Goal: Transaction & Acquisition: Purchase product/service

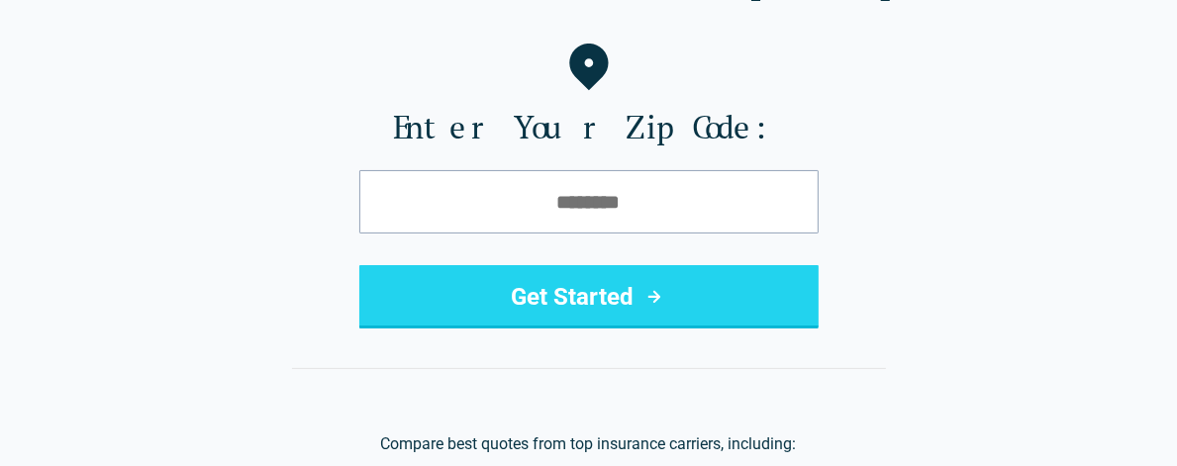
scroll to position [226, 0]
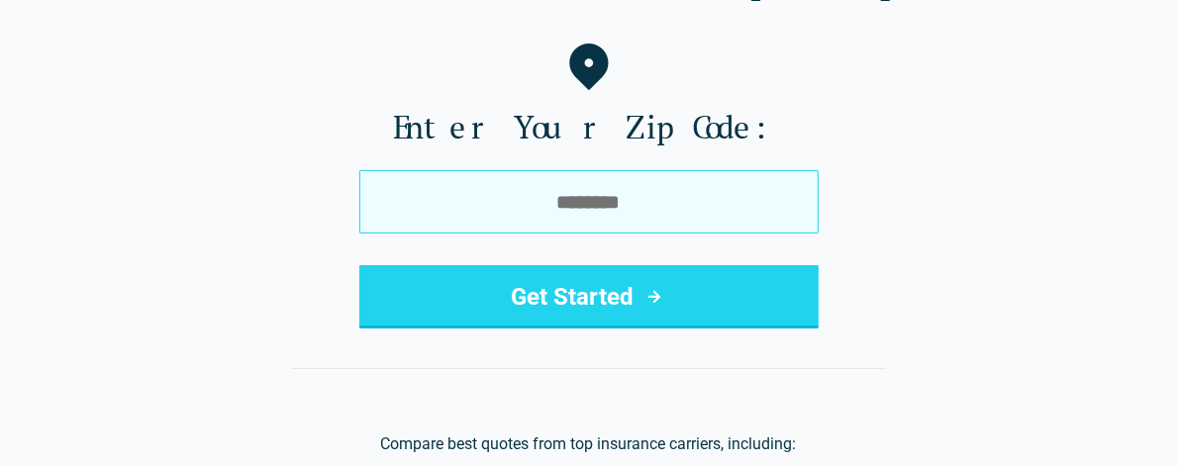
click at [591, 211] on input "tel" at bounding box center [588, 201] width 459 height 63
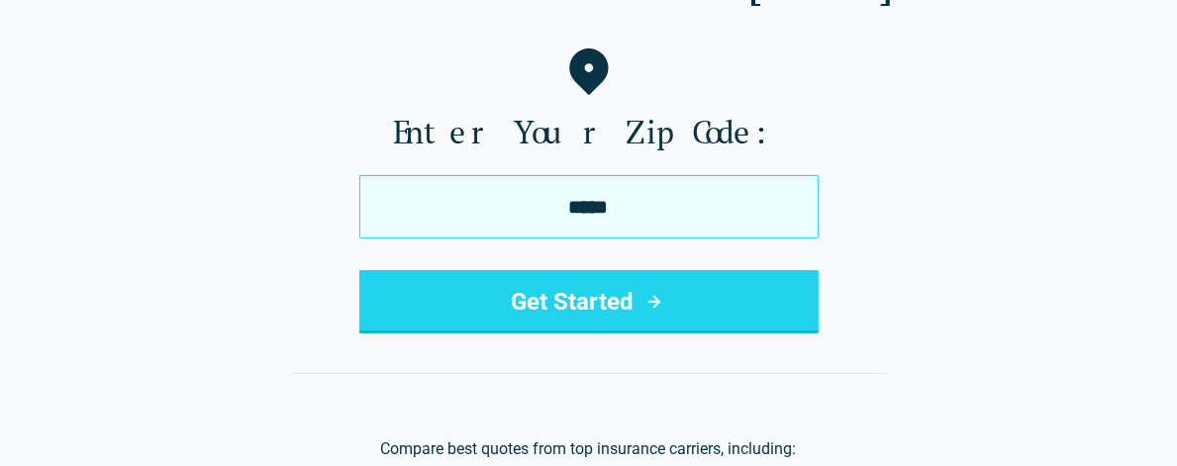
type input "*****"
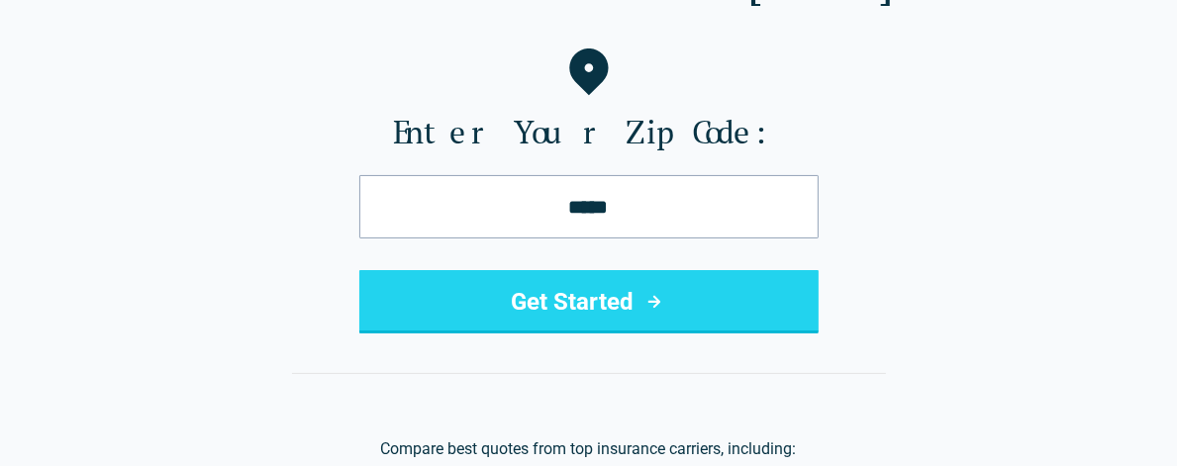
click at [634, 322] on button "Get Started" at bounding box center [588, 301] width 459 height 63
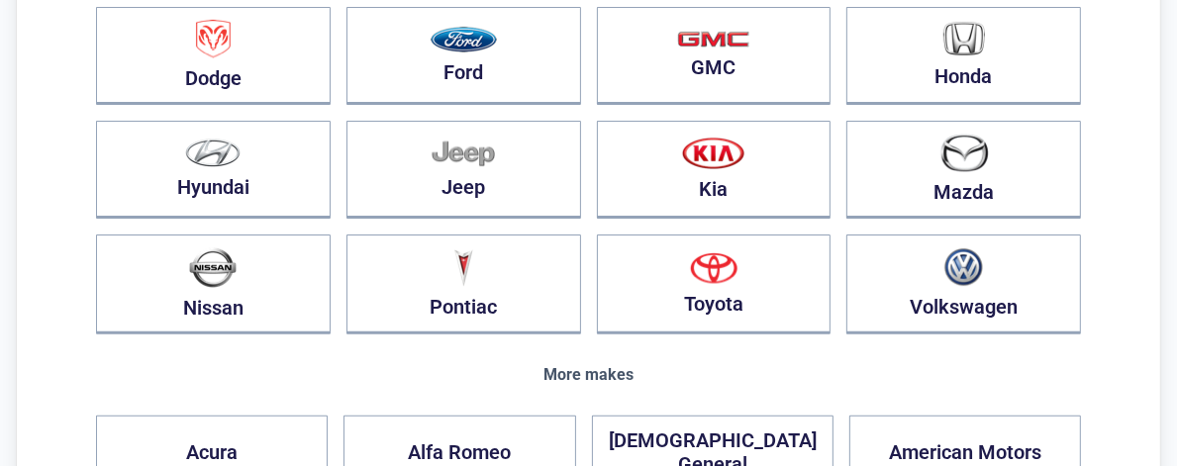
scroll to position [409, 0]
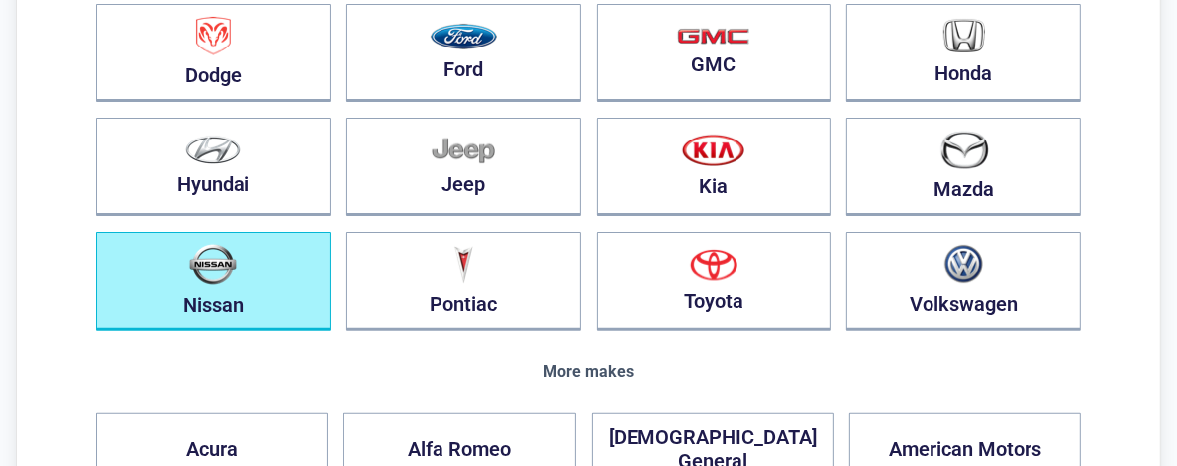
click at [282, 284] on button "Nissan" at bounding box center [213, 282] width 235 height 100
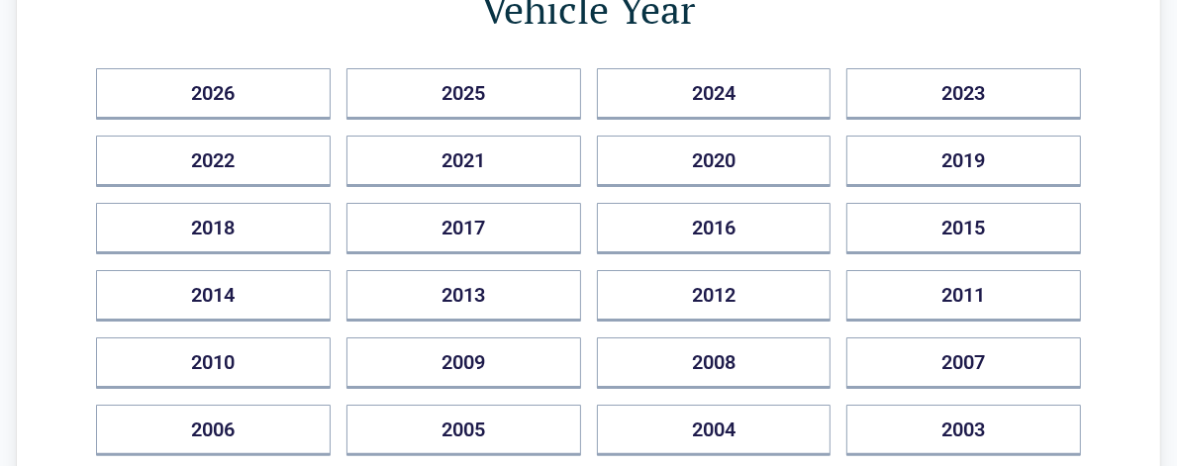
scroll to position [268, 0]
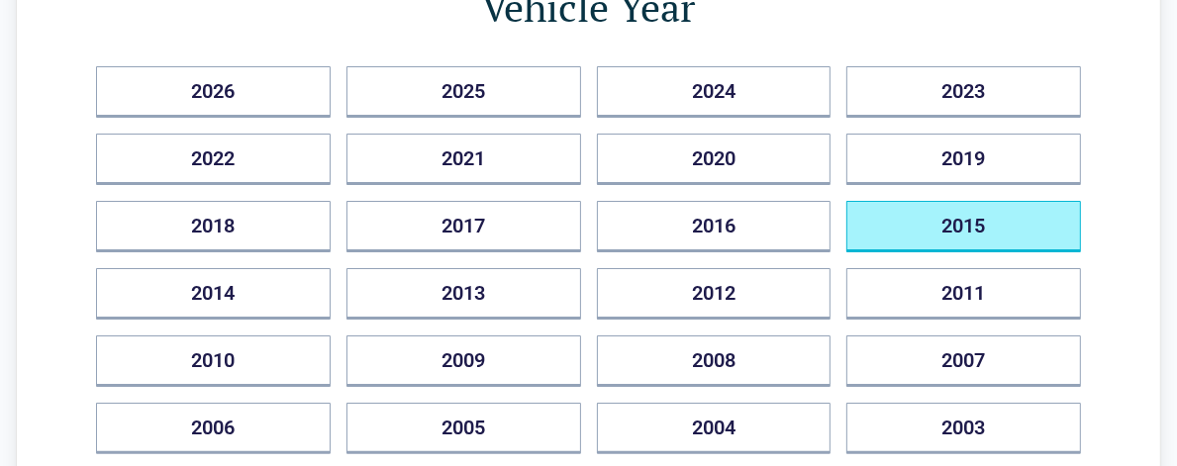
click at [974, 233] on button "2015" at bounding box center [964, 226] width 235 height 51
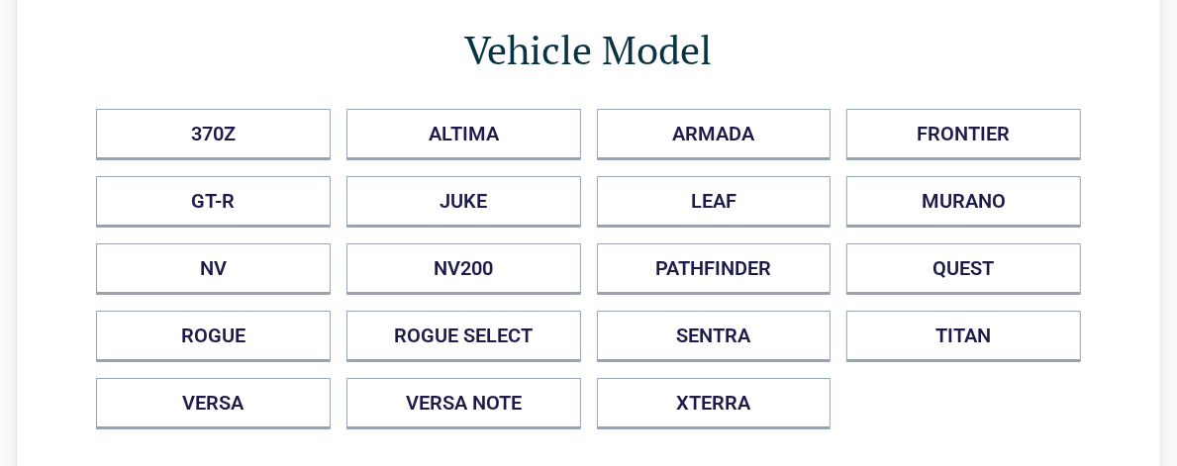
scroll to position [124, 0]
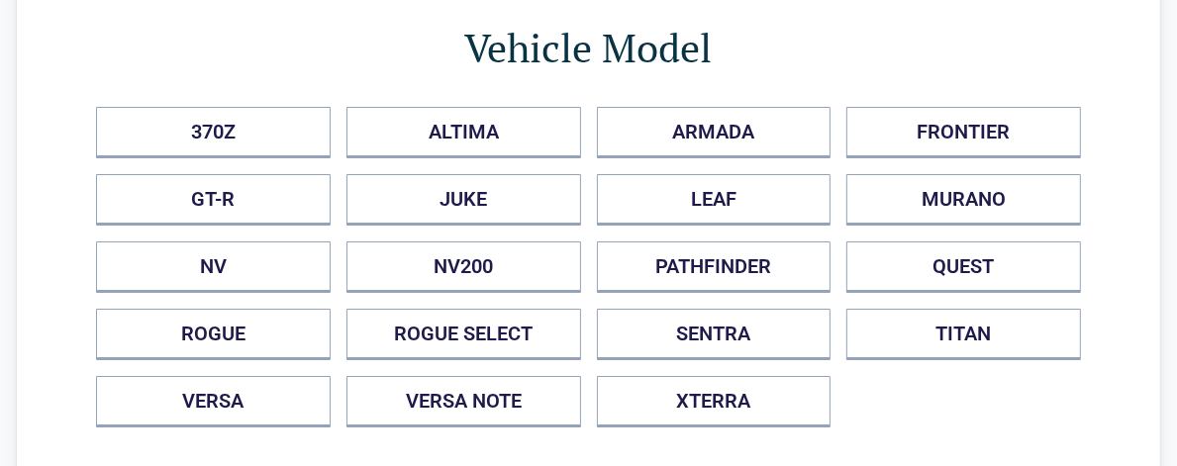
click at [1150, 350] on div "Back Vehicle Model 370Z ALTIMA ARMADA FRONTIER GT-R JUKE LEAF MURANO NV NV200 P…" at bounding box center [589, 216] width 1146 height 552
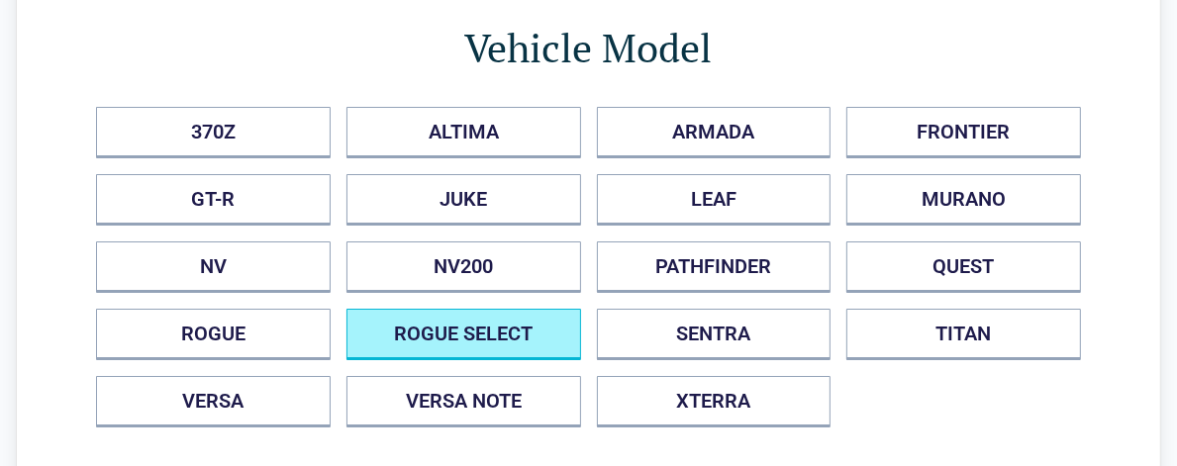
click at [494, 345] on SELECT "ROGUE SELECT" at bounding box center [464, 334] width 235 height 51
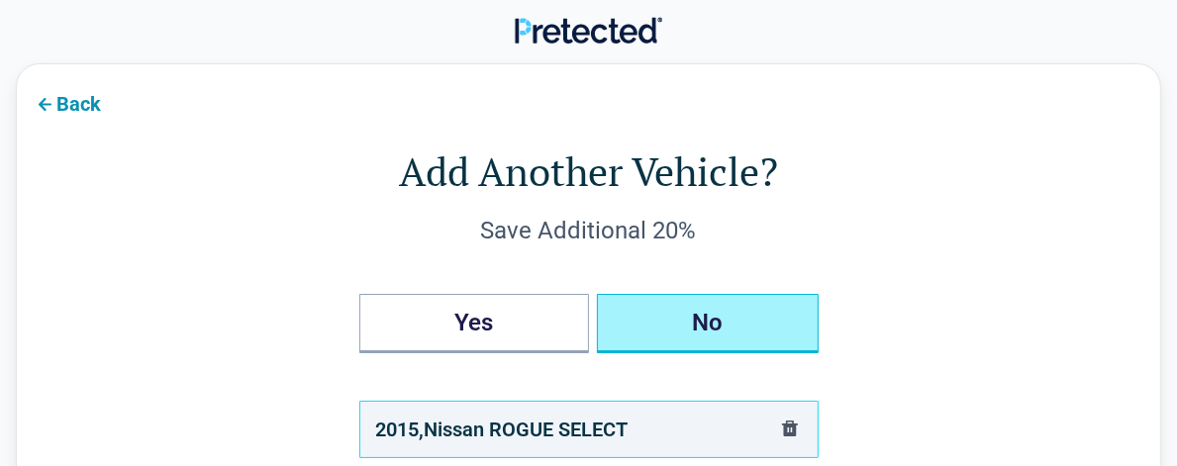
click at [718, 344] on button "No" at bounding box center [708, 323] width 222 height 59
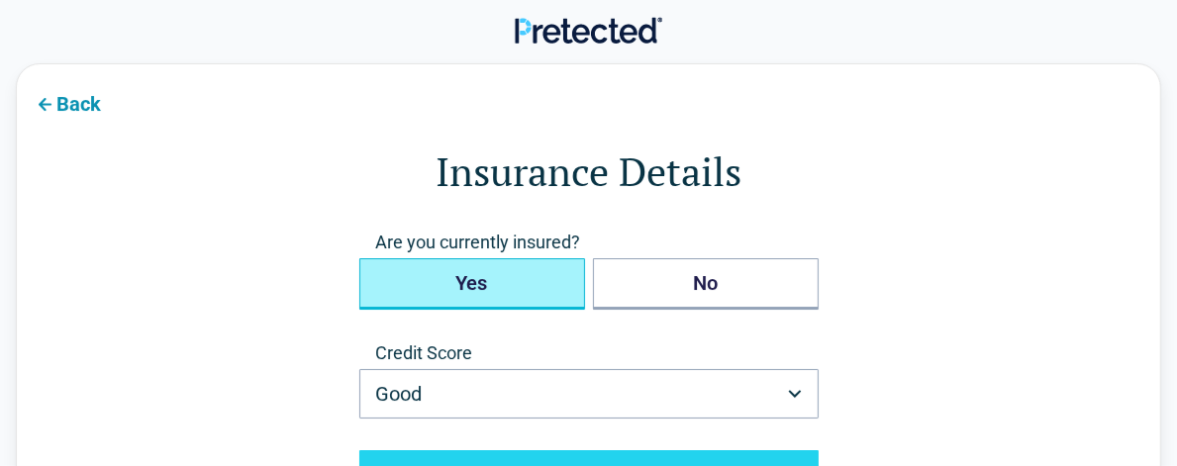
click at [528, 295] on button "Yes" at bounding box center [472, 283] width 226 height 51
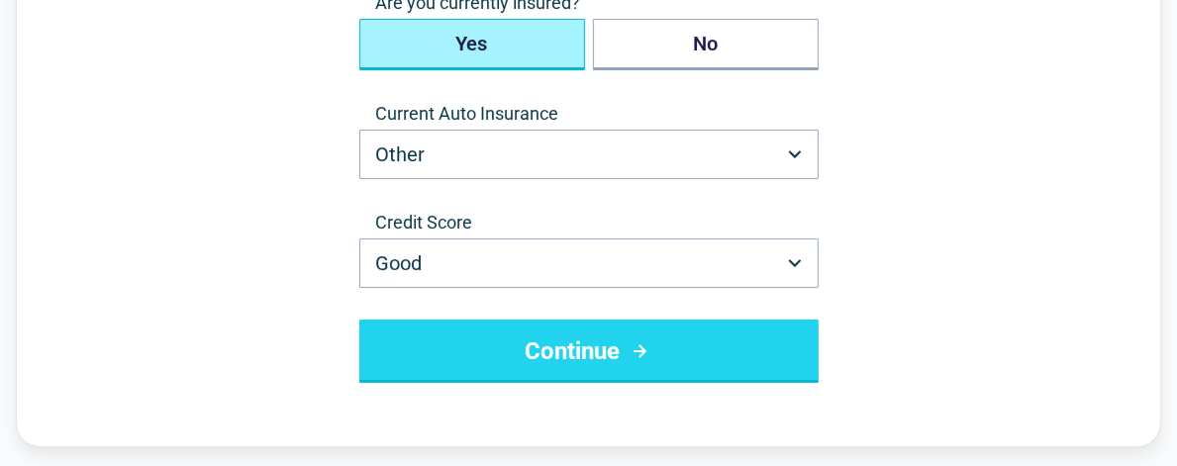
scroll to position [243, 0]
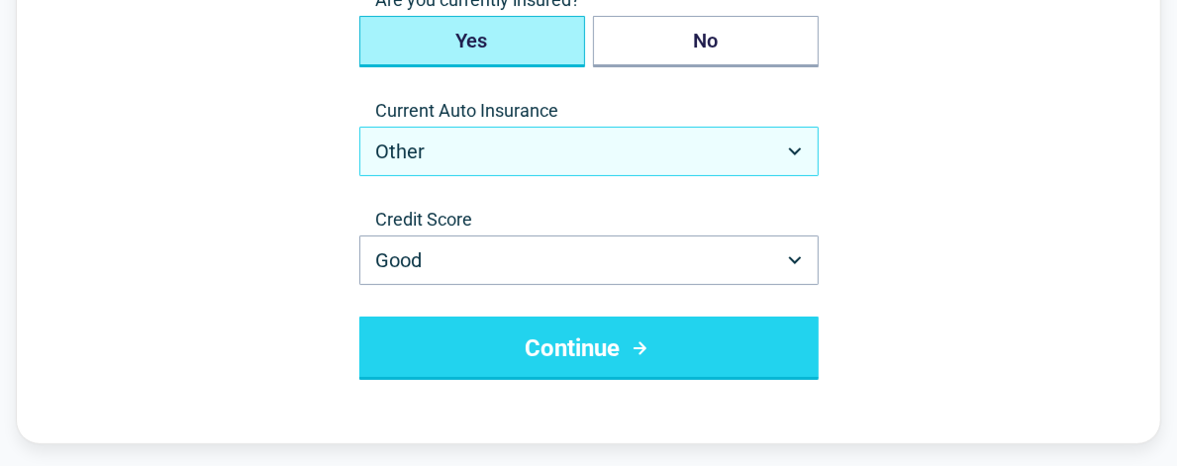
click at [527, 158] on button "Other" at bounding box center [588, 152] width 459 height 50
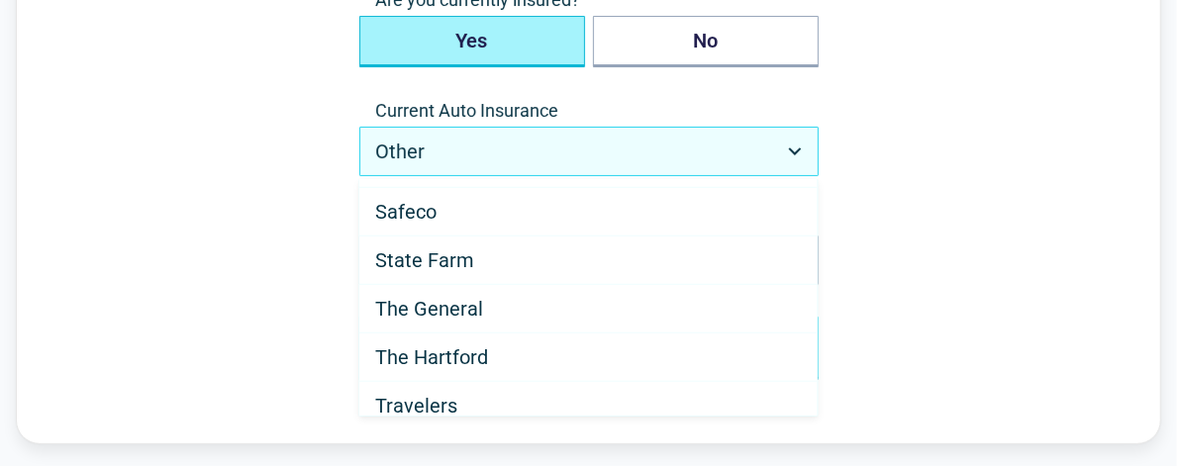
scroll to position [1105, 0]
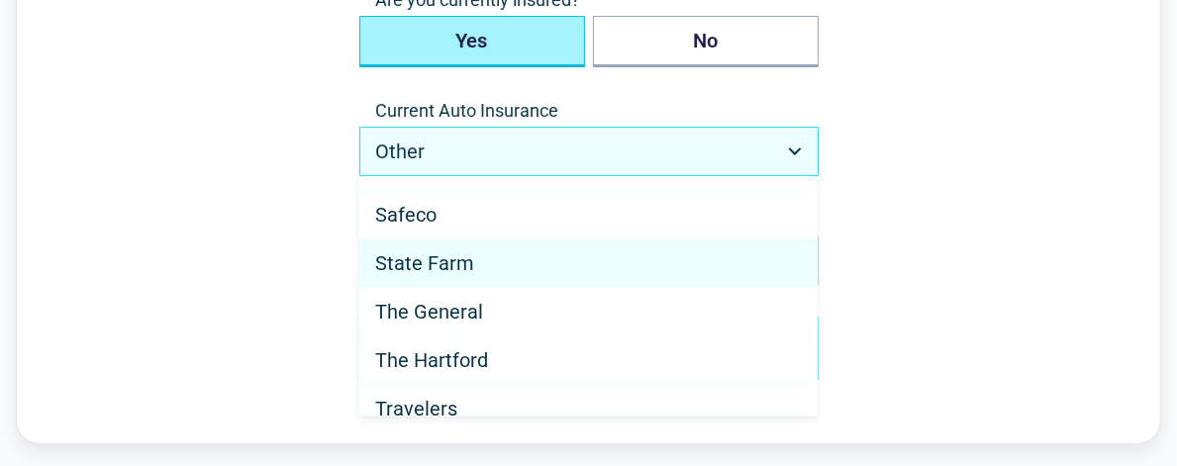
click at [461, 265] on span "State Farm" at bounding box center [424, 263] width 99 height 24
select select "**********"
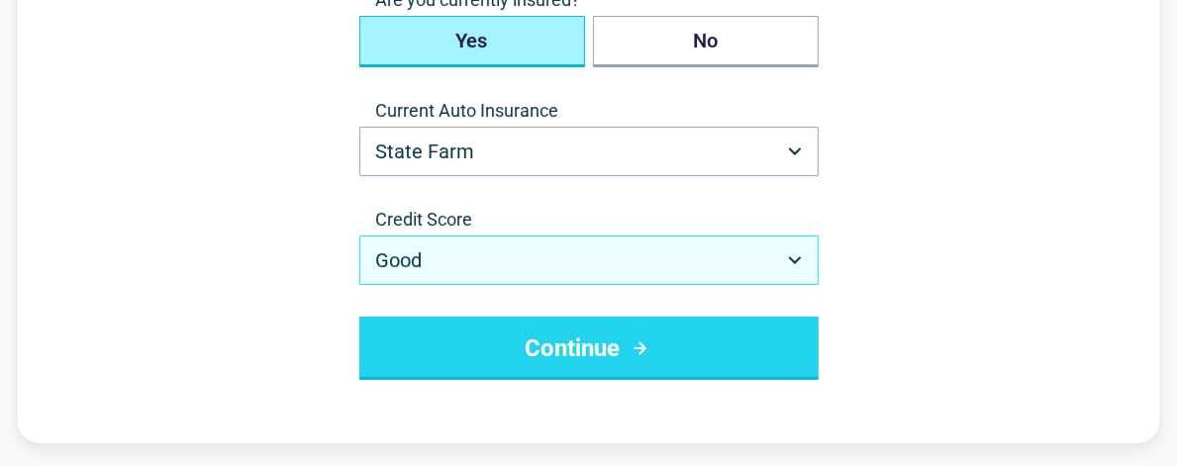
click at [796, 253] on button "Good" at bounding box center [588, 261] width 459 height 50
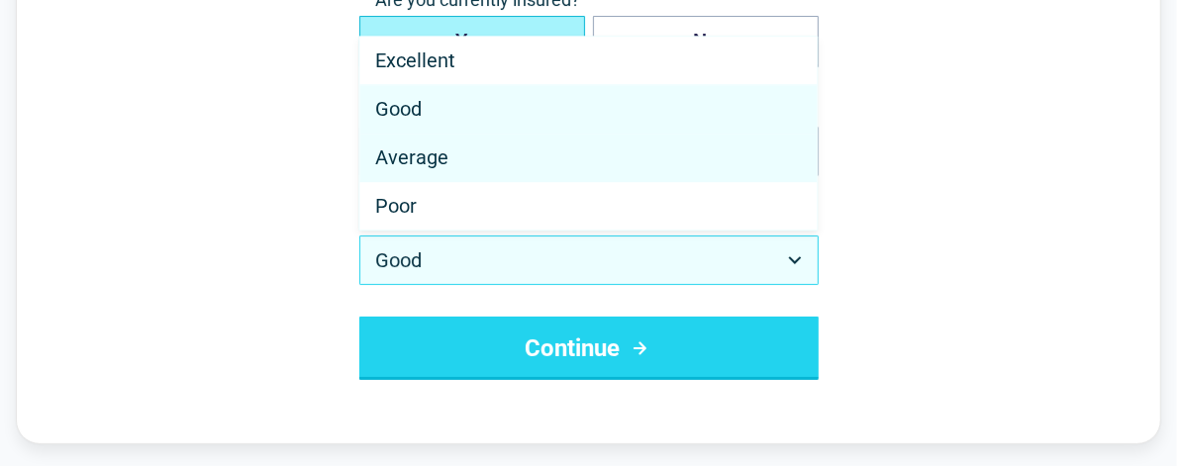
click at [444, 160] on span "Average" at bounding box center [411, 158] width 73 height 24
select select "*******"
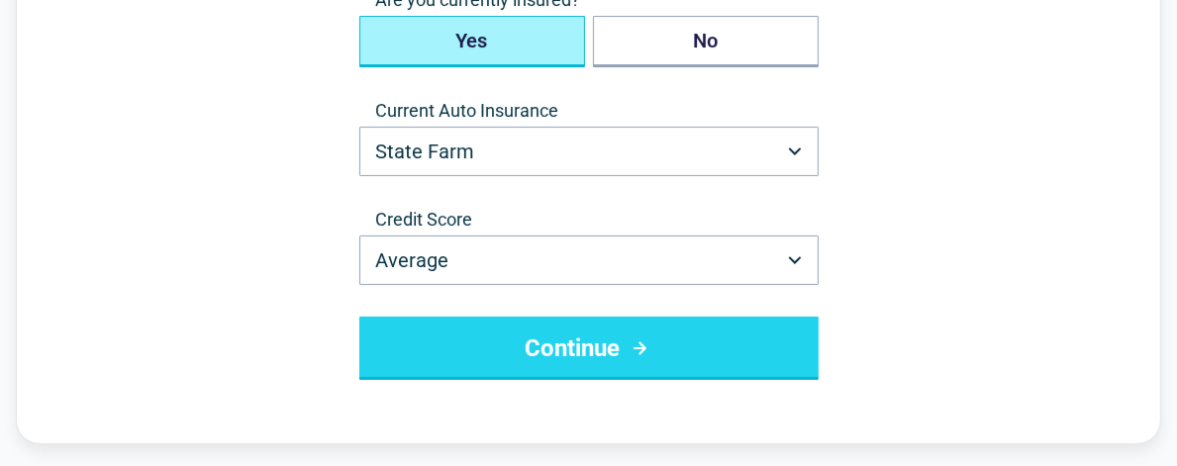
click at [617, 356] on button "Continue" at bounding box center [588, 348] width 459 height 63
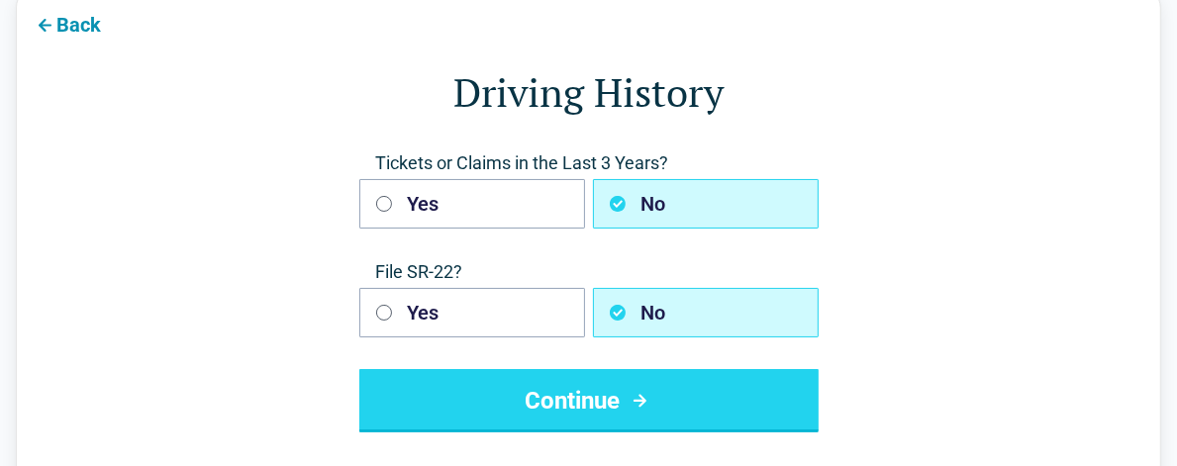
scroll to position [100, 0]
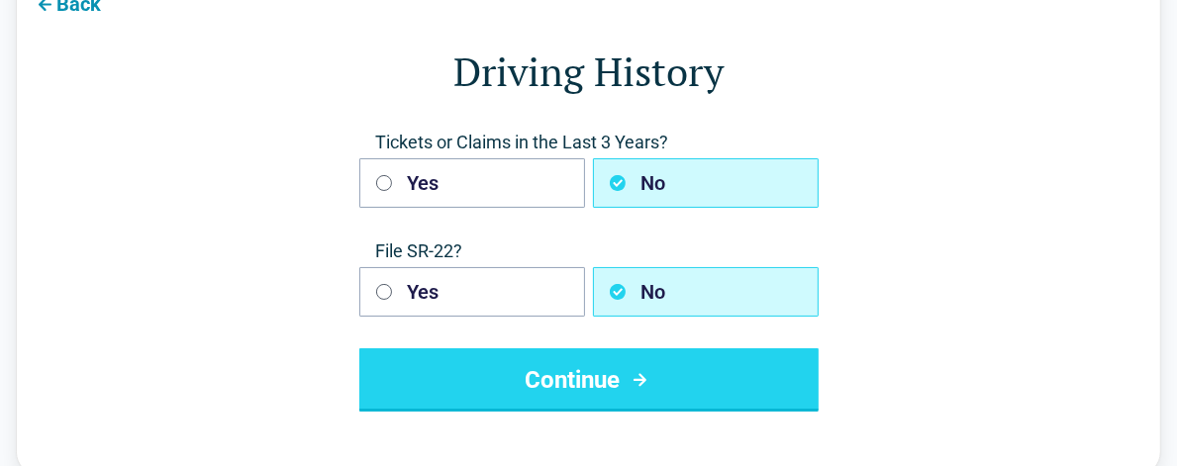
click at [760, 400] on button "Continue" at bounding box center [588, 380] width 459 height 63
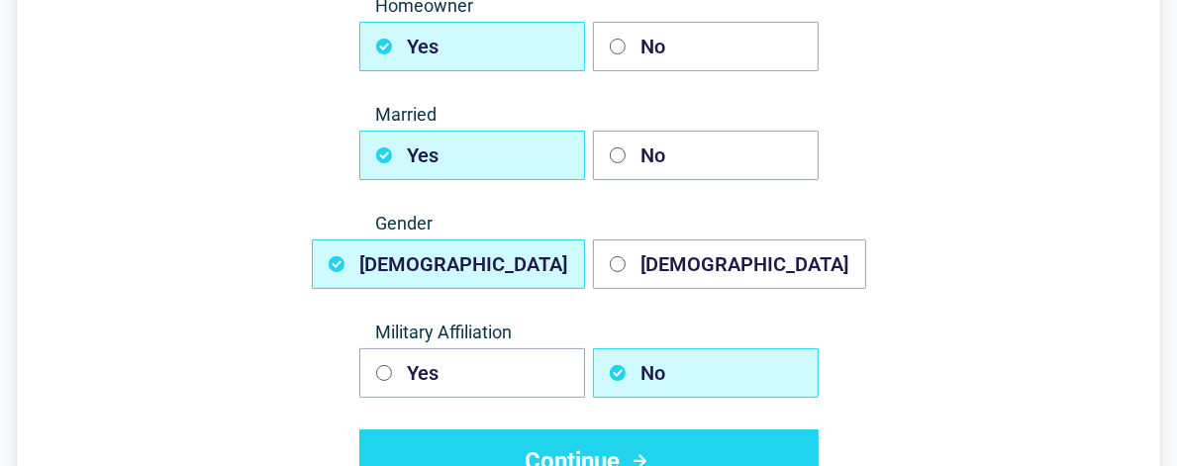
scroll to position [238, 0]
click at [1132, 18] on div "Back Tell Us About The Driver Homeowner Yes No Married Yes No Gender Male Femal…" at bounding box center [589, 191] width 1146 height 731
click at [1131, 4] on div "Back Tell Us About The Driver Homeowner Yes No Married Yes No Gender Male Femal…" at bounding box center [589, 191] width 1146 height 731
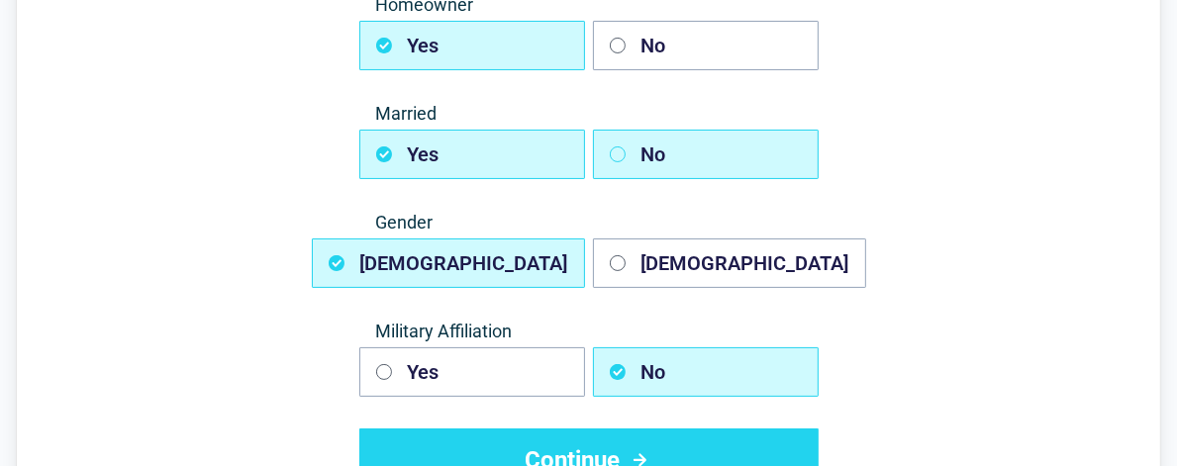
click at [628, 155] on button "No" at bounding box center [706, 155] width 226 height 50
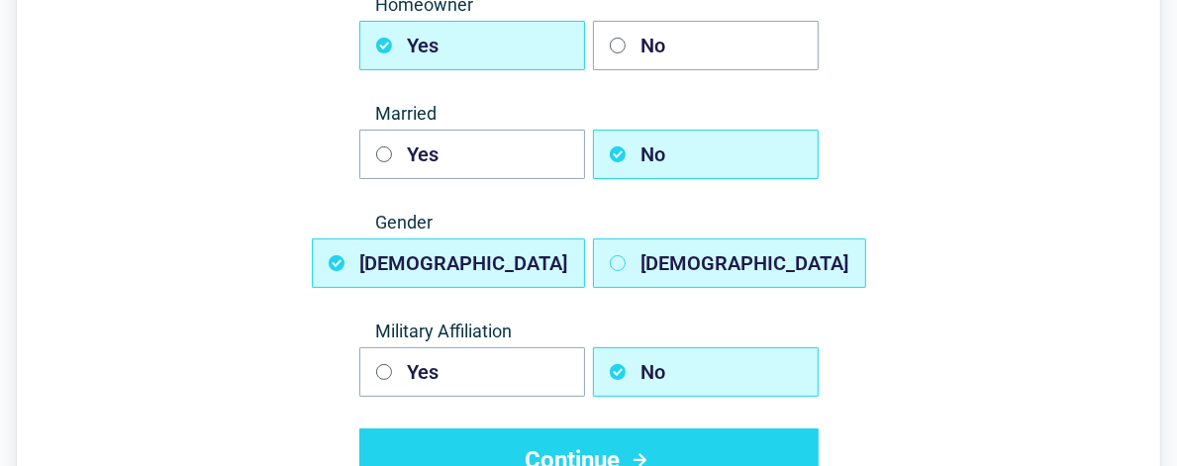
click at [648, 266] on button "Female" at bounding box center [729, 264] width 273 height 50
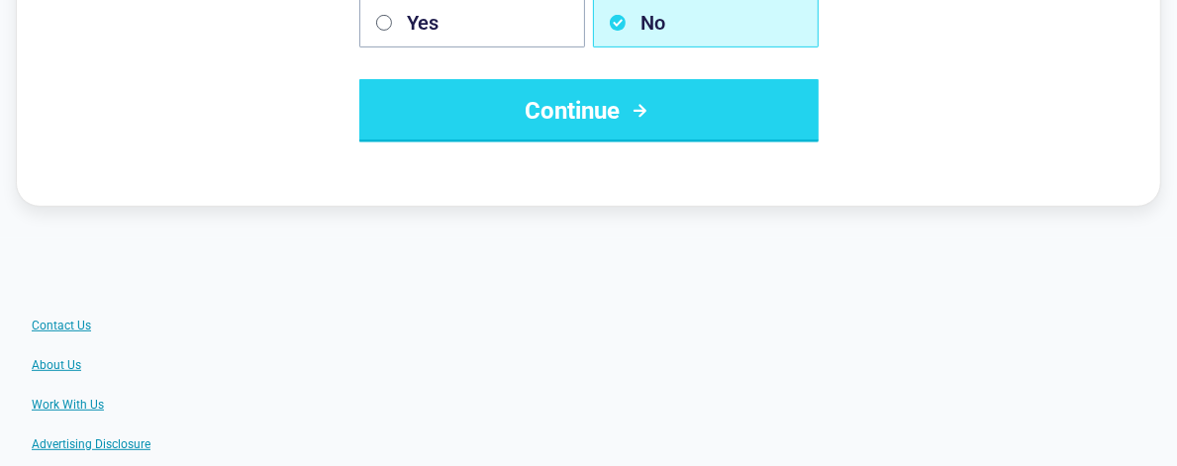
scroll to position [593, 0]
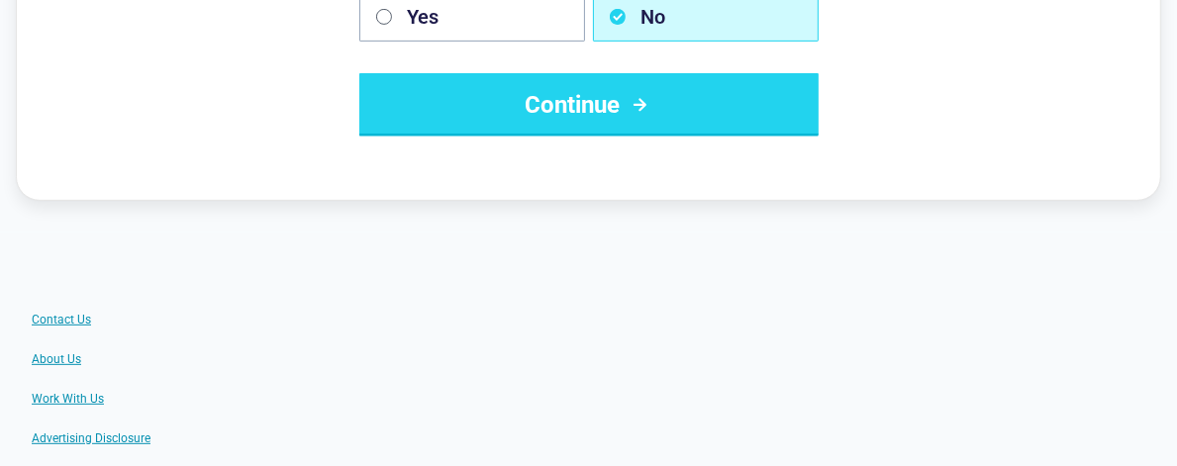
click at [767, 110] on button "Continue" at bounding box center [588, 104] width 459 height 63
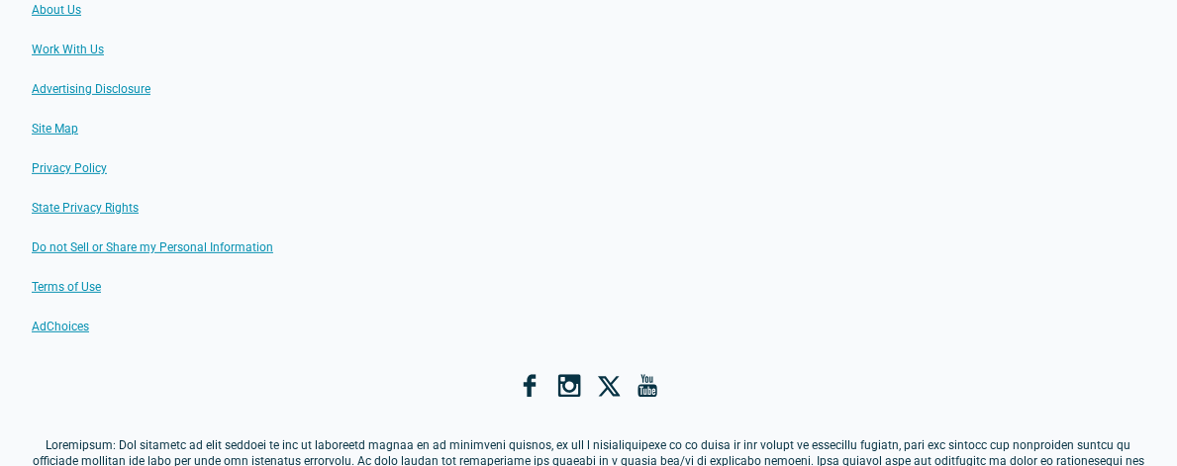
scroll to position [0, 0]
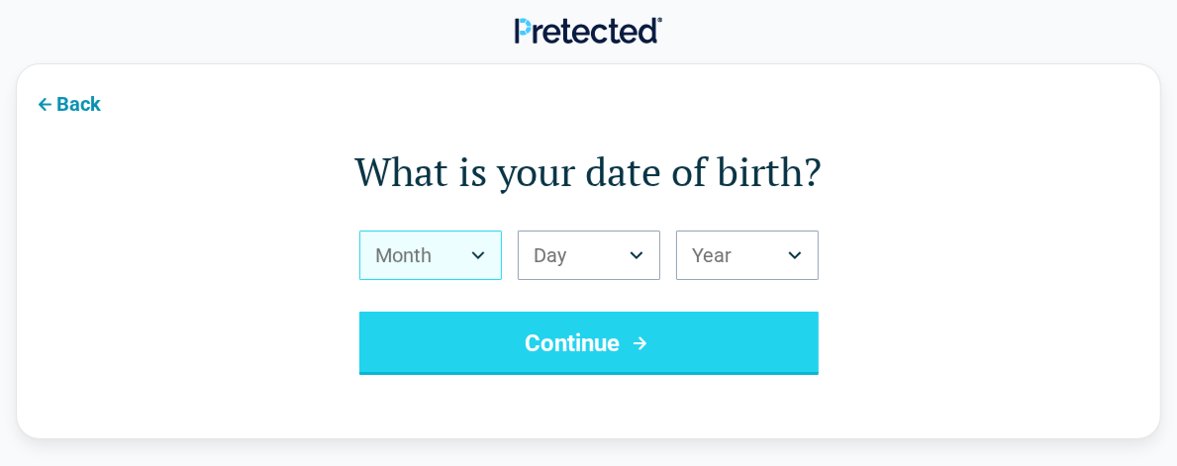
click at [426, 257] on button "Month" at bounding box center [430, 256] width 143 height 50
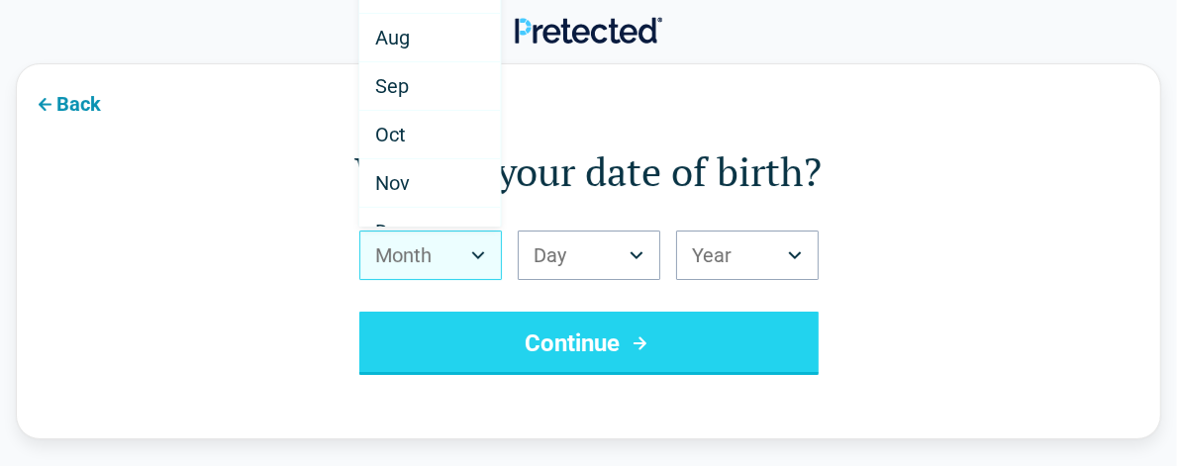
scroll to position [344, 0]
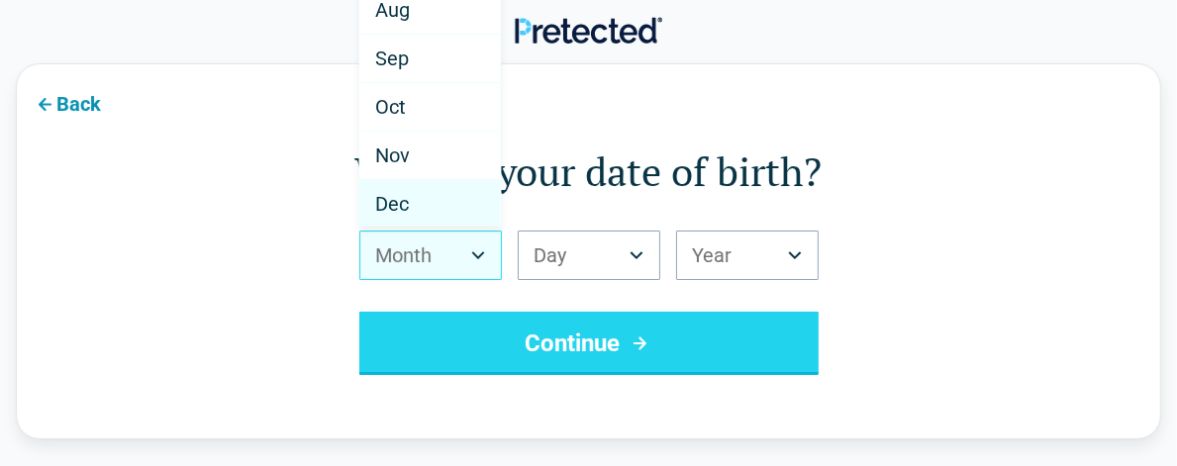
click at [414, 216] on div "Dec" at bounding box center [429, 204] width 141 height 48
select select "**"
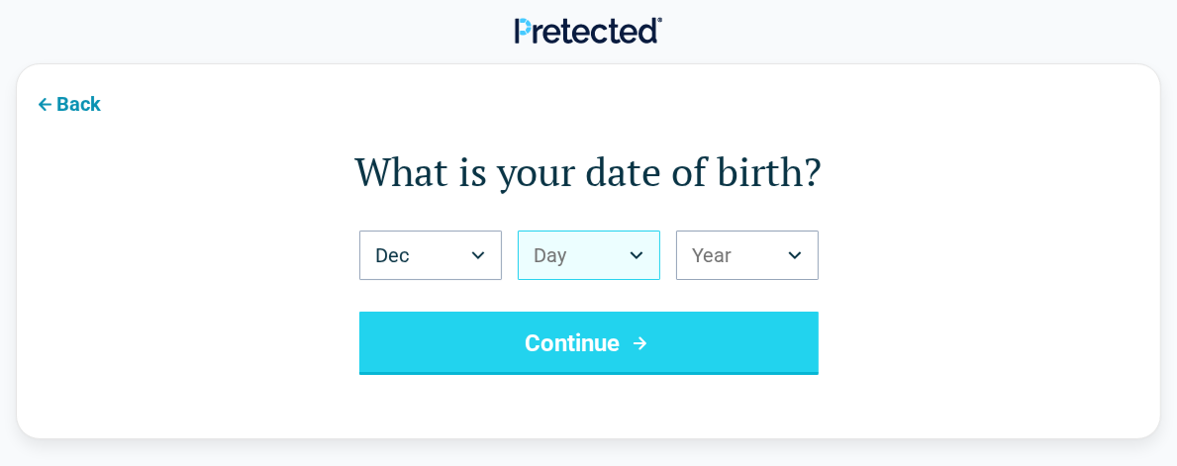
click at [649, 263] on button "Day" at bounding box center [589, 256] width 143 height 50
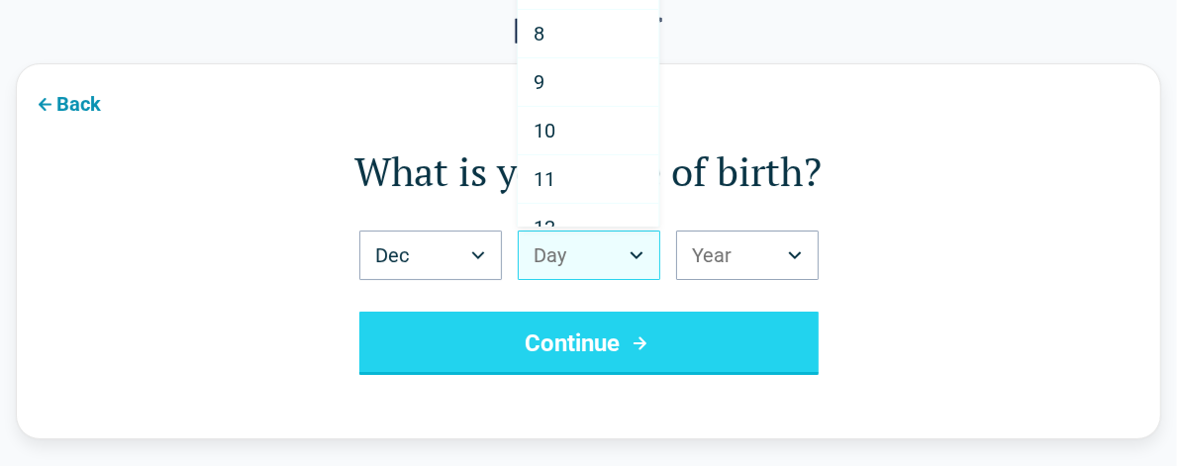
scroll to position [336, 0]
click at [562, 226] on div "1 2 3 4 5 6 7 8 9 10 11 12 13 14 15 16 17 18 19 20 21 22 23 24 25 26 27 28 29 3…" at bounding box center [588, 108] width 143 height 238
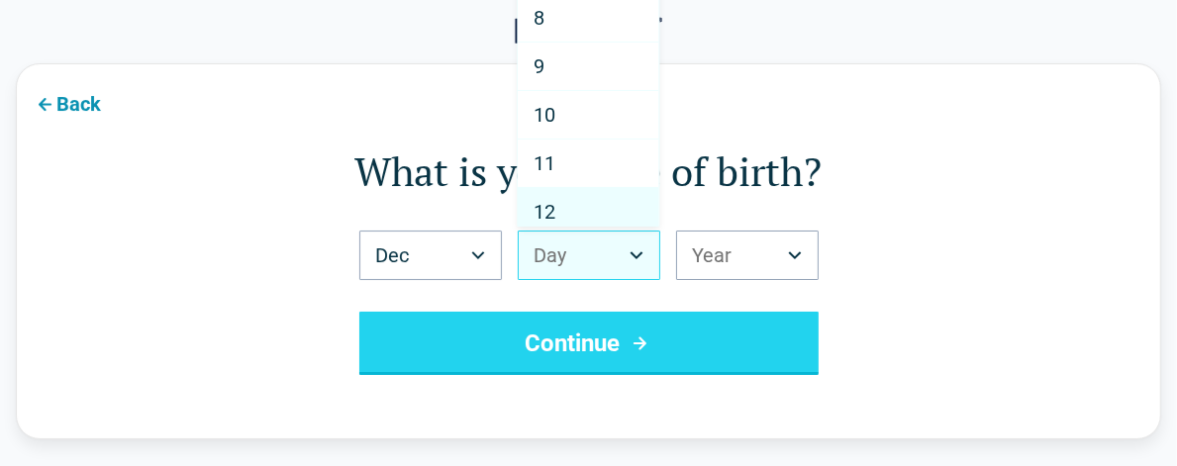
click at [559, 225] on div "12" at bounding box center [588, 212] width 141 height 49
select select "**"
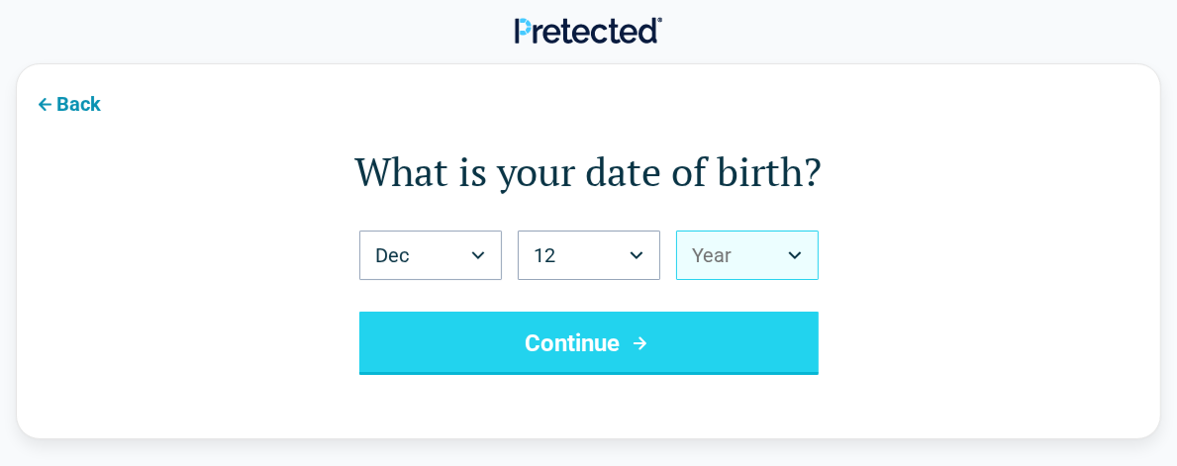
click at [807, 266] on button "Year" at bounding box center [747, 256] width 143 height 50
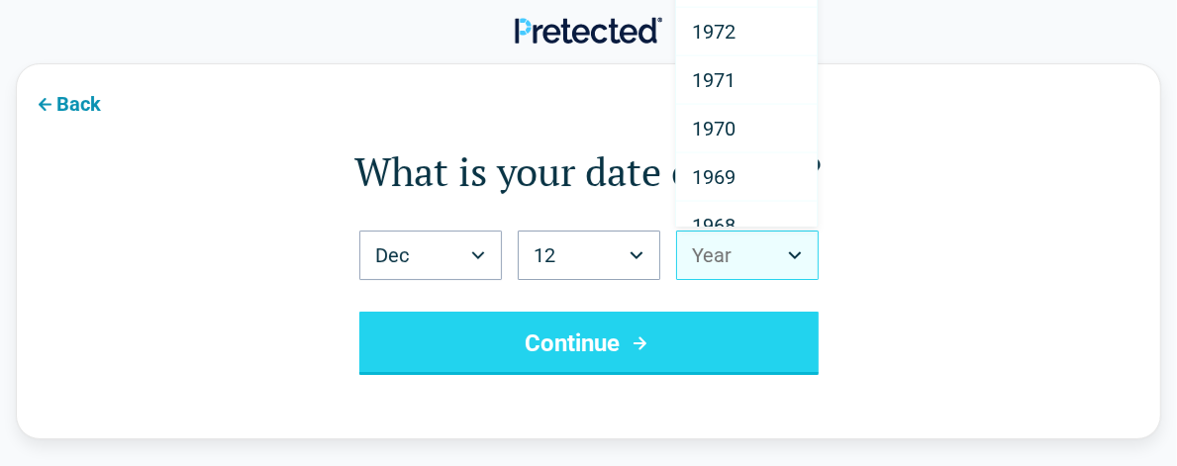
scroll to position [1685, 0]
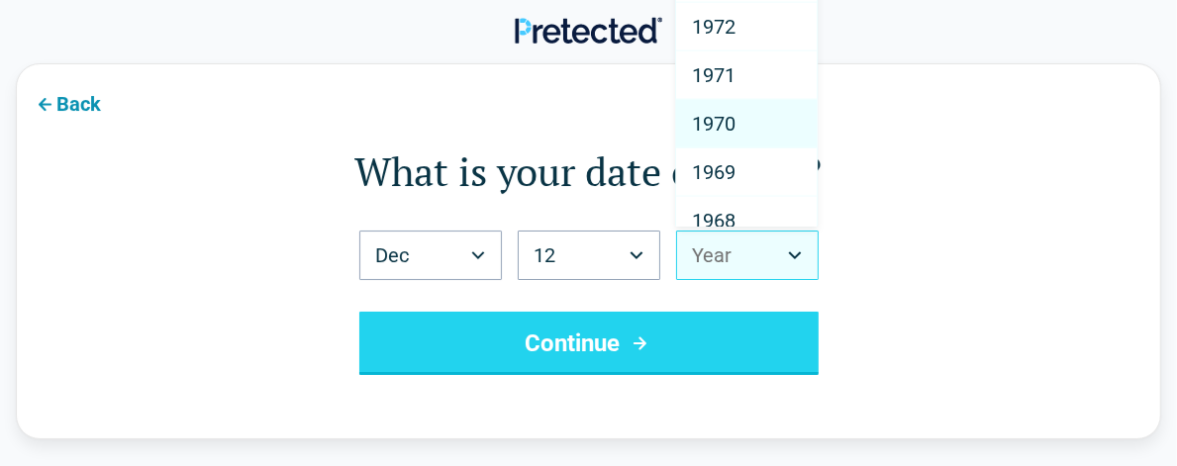
click at [745, 141] on div "1970" at bounding box center [746, 124] width 141 height 49
select select "****"
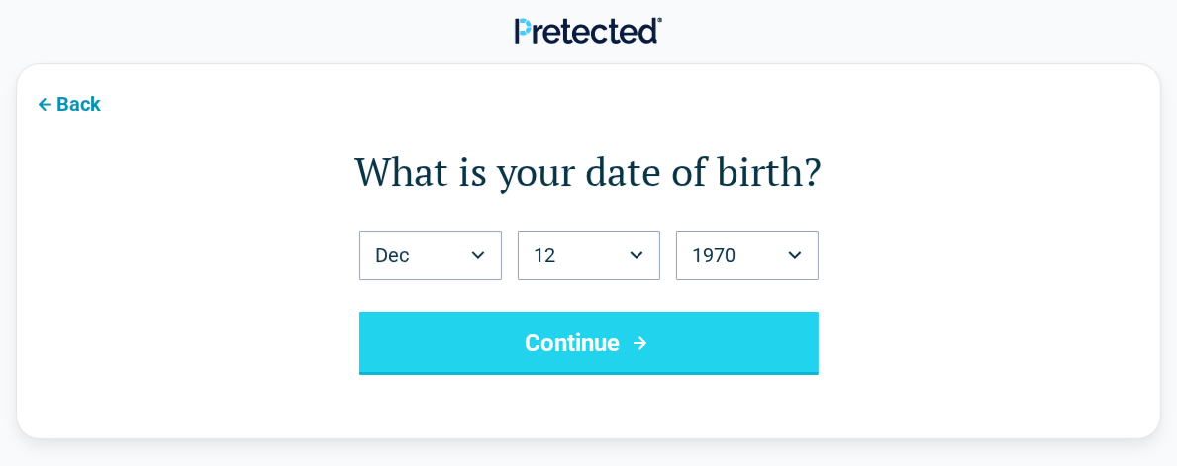
click at [778, 359] on button "Continue" at bounding box center [588, 343] width 459 height 63
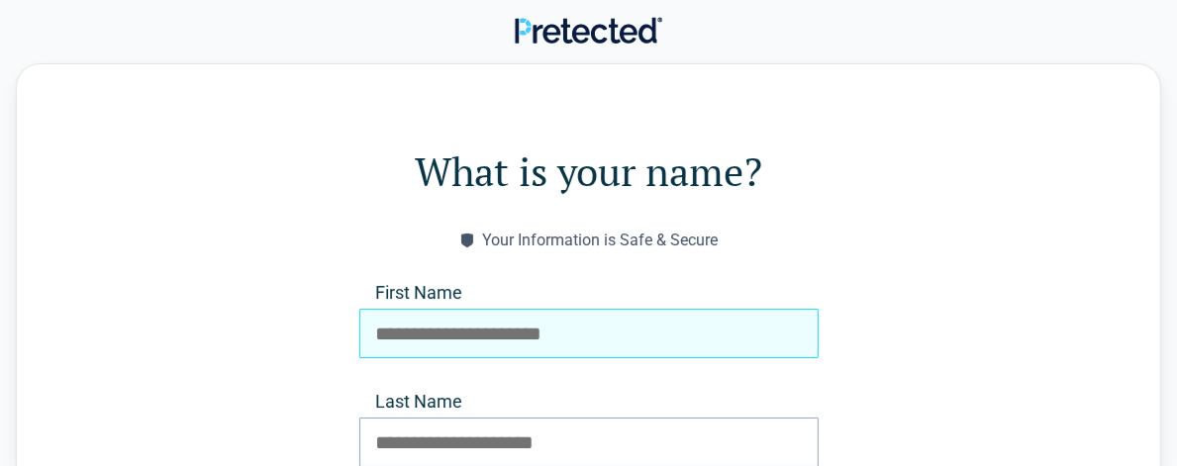
click at [422, 328] on input "First Name" at bounding box center [588, 334] width 459 height 50
type input "*********"
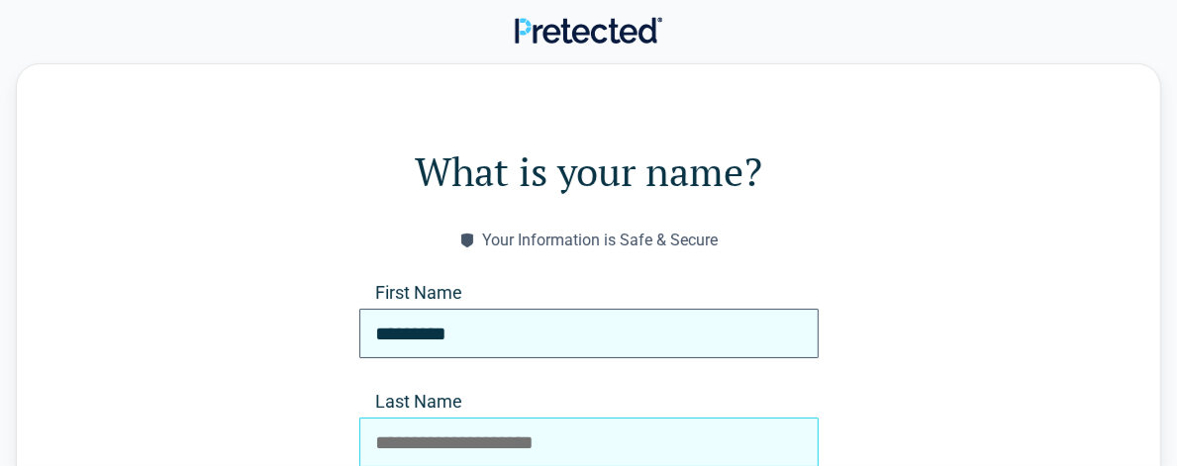
type input "******"
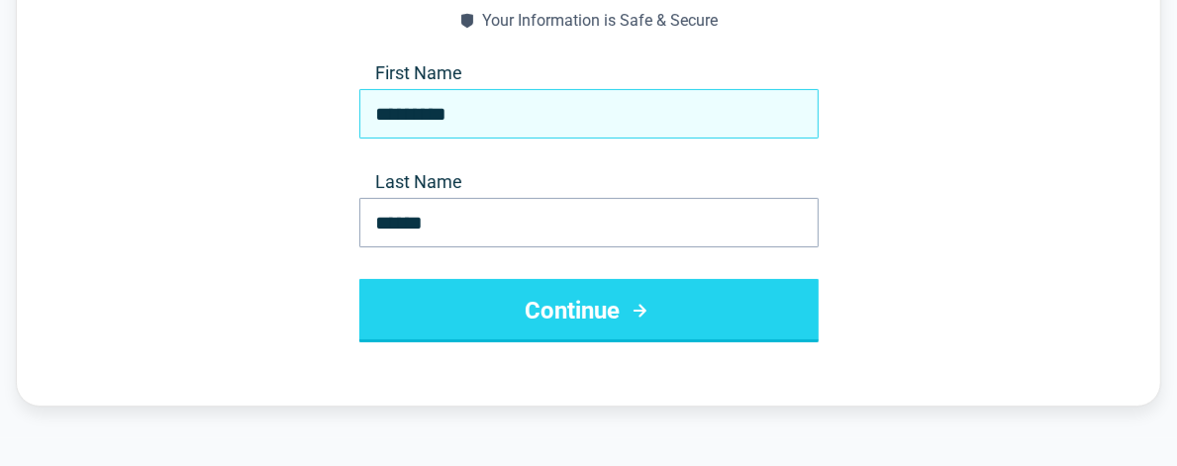
scroll to position [221, 0]
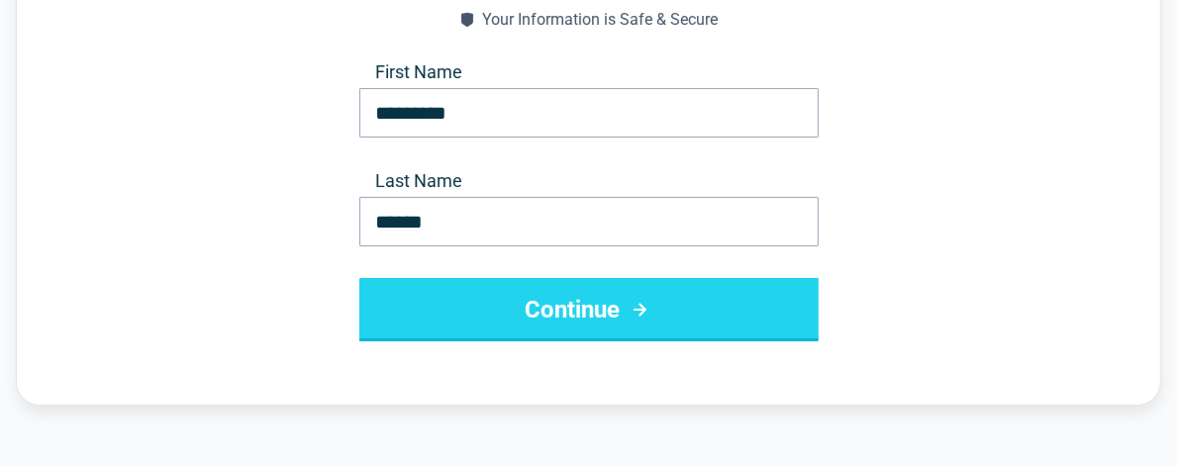
click at [668, 337] on button "Continue" at bounding box center [588, 309] width 459 height 63
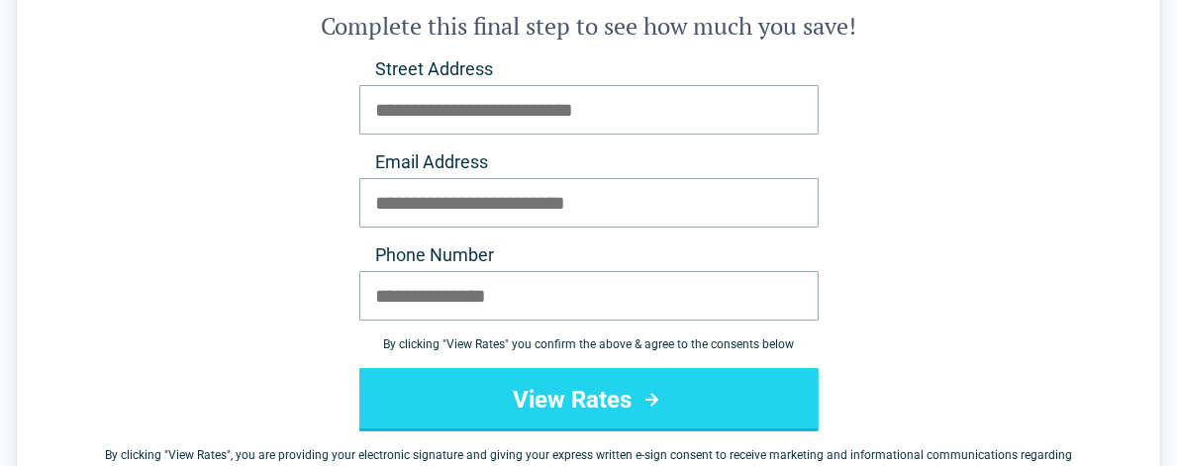
scroll to position [0, 0]
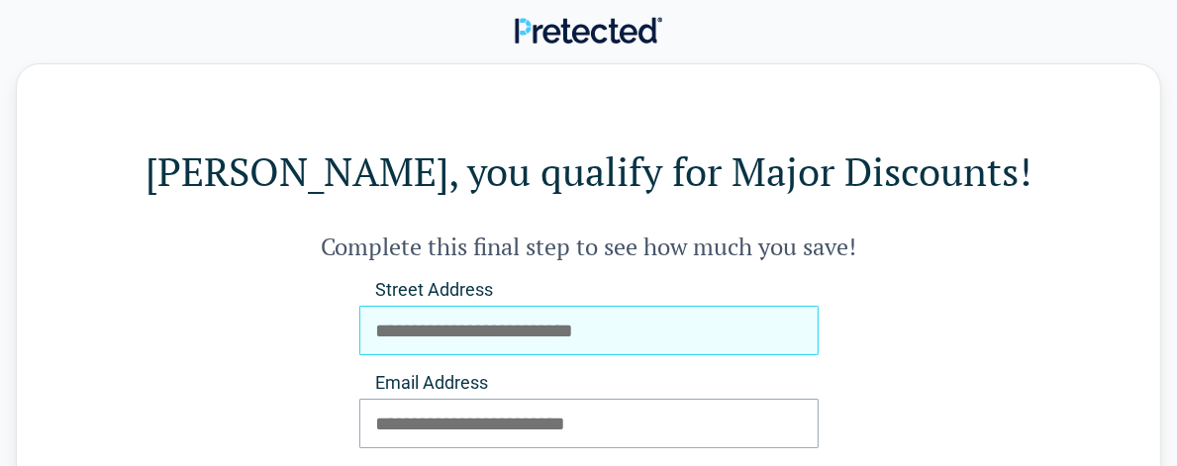
click at [515, 339] on input "Street Address" at bounding box center [588, 331] width 459 height 50
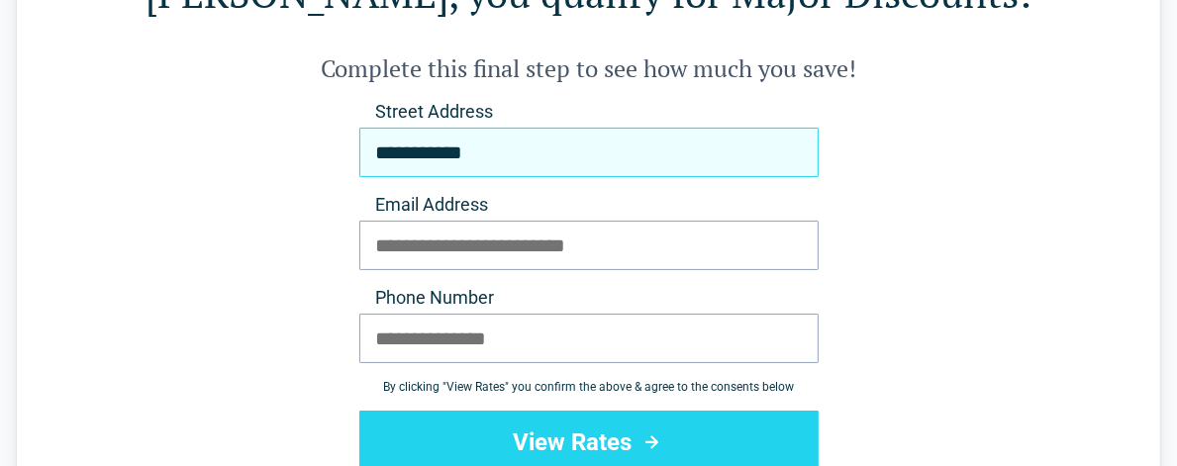
scroll to position [184, 0]
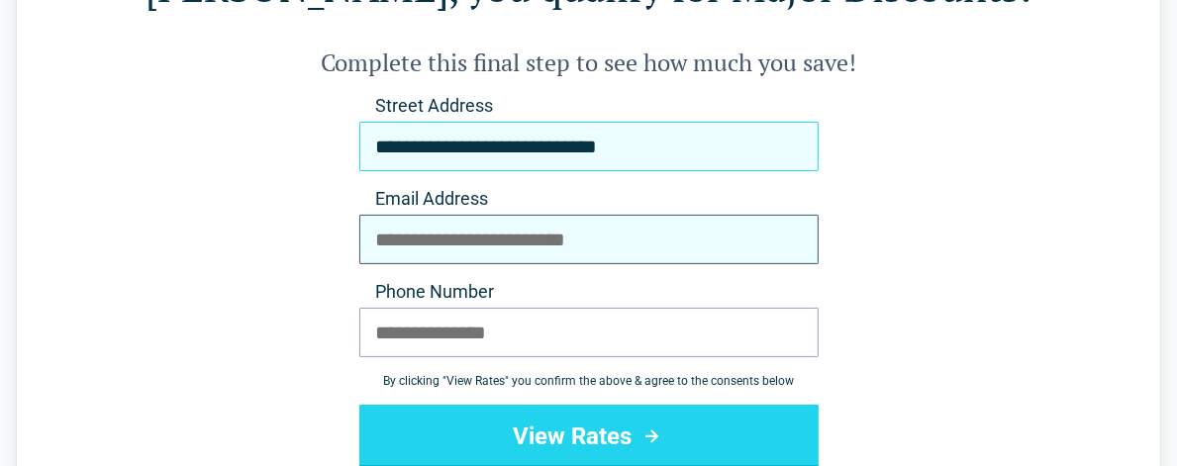
type input "**********"
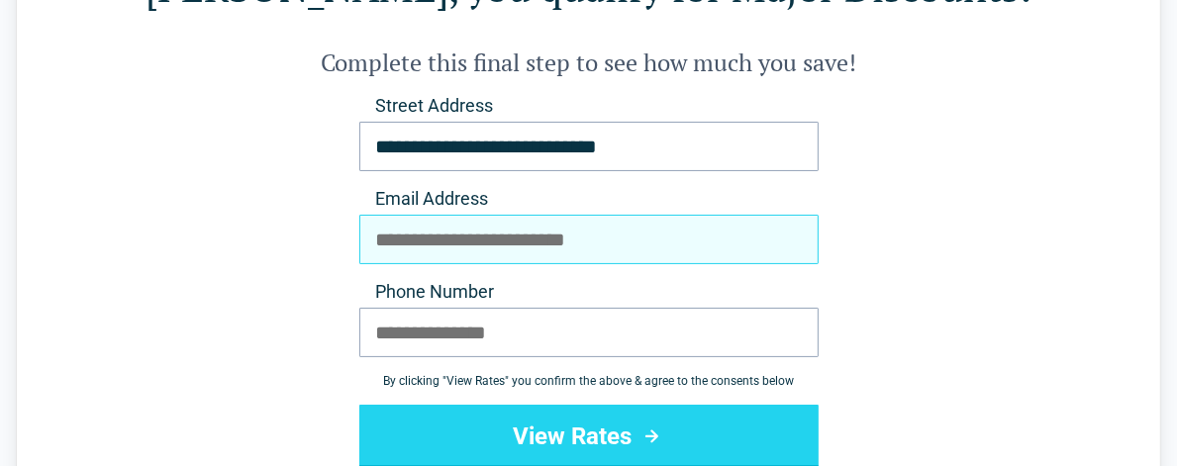
click at [432, 245] on input "Email Address" at bounding box center [588, 240] width 459 height 50
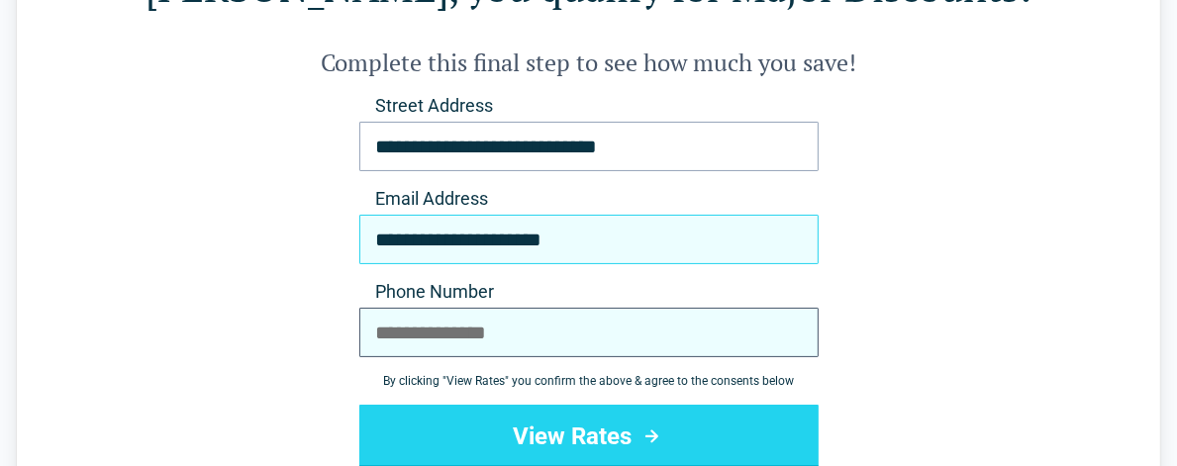
type input "**********"
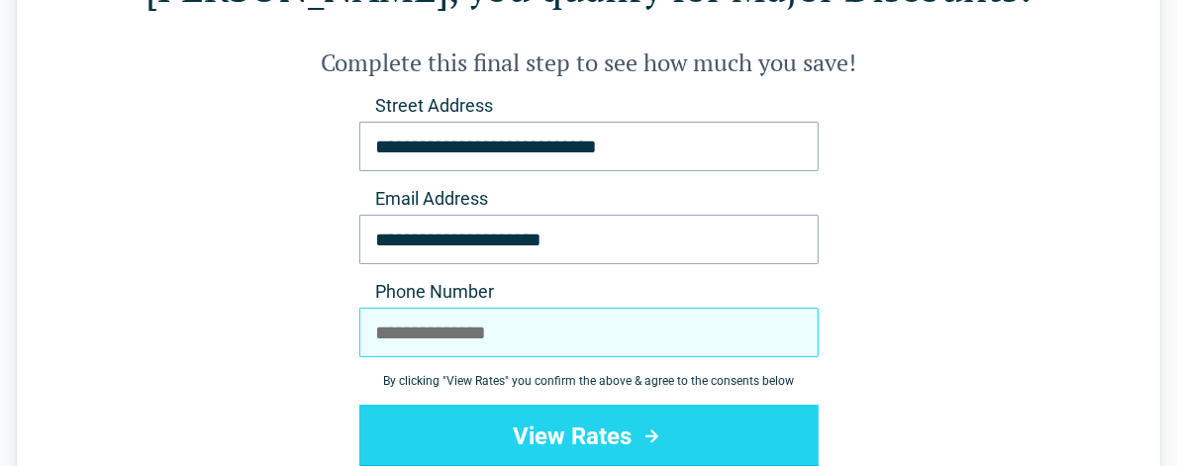
click at [452, 340] on input "Phone Number" at bounding box center [588, 333] width 459 height 50
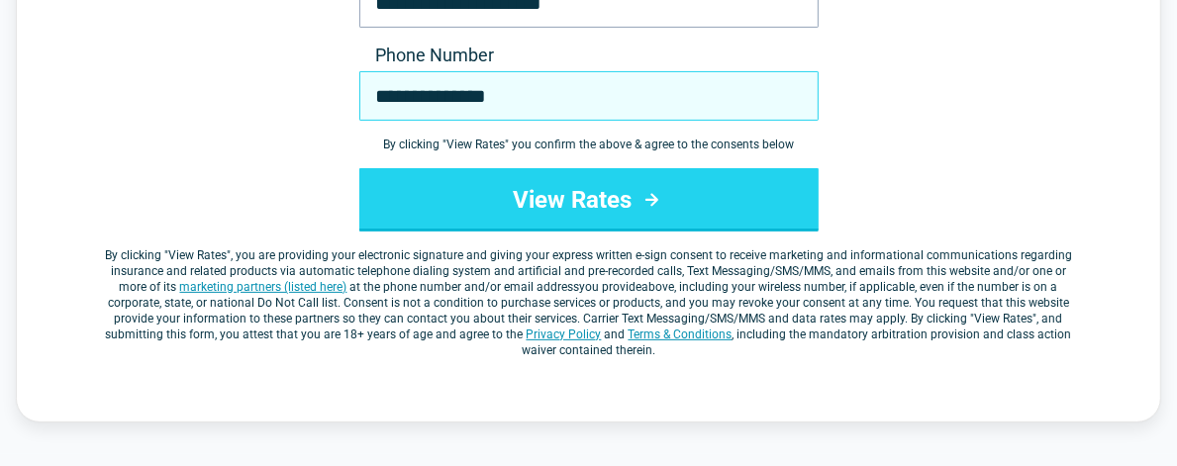
scroll to position [445, 0]
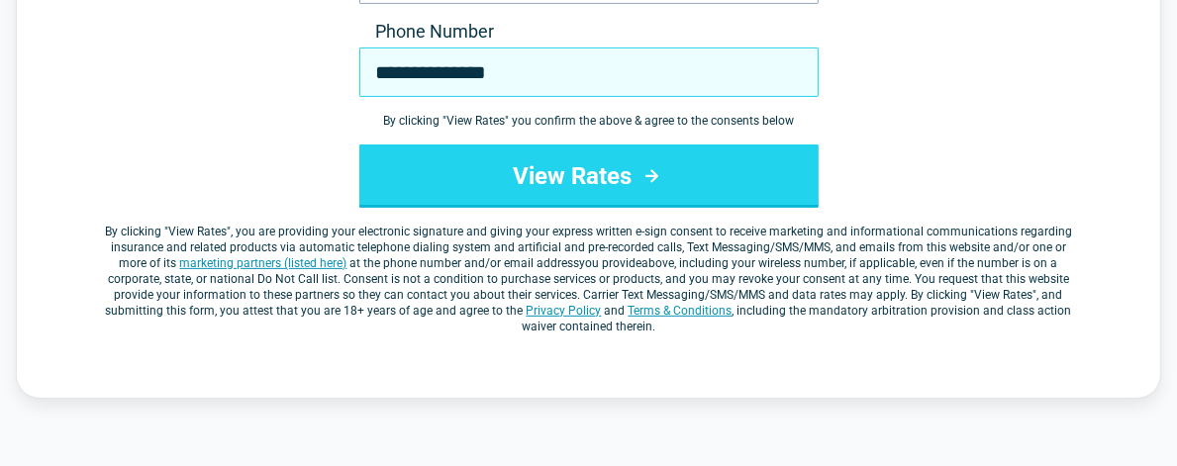
type input "**********"
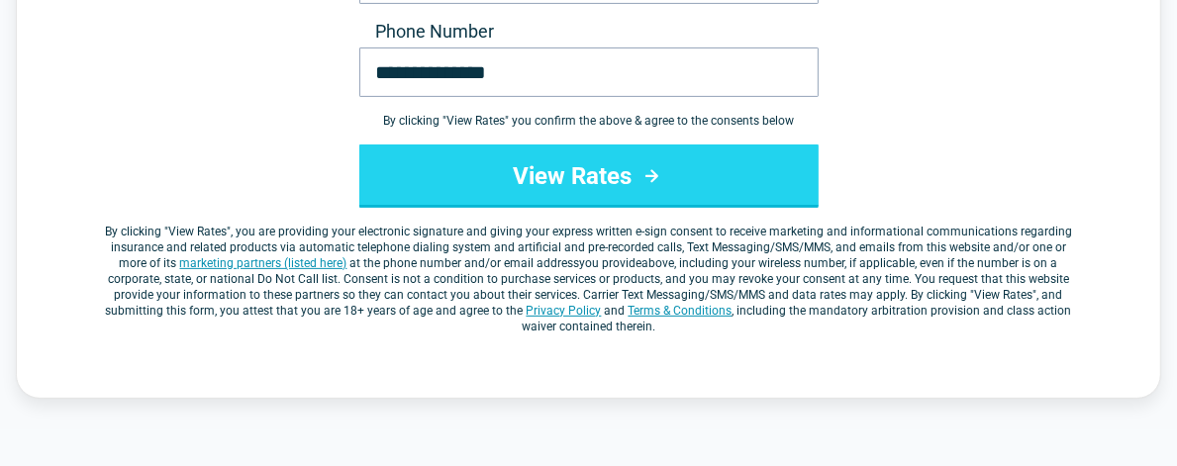
click at [734, 185] on button "View Rates" at bounding box center [588, 176] width 459 height 63
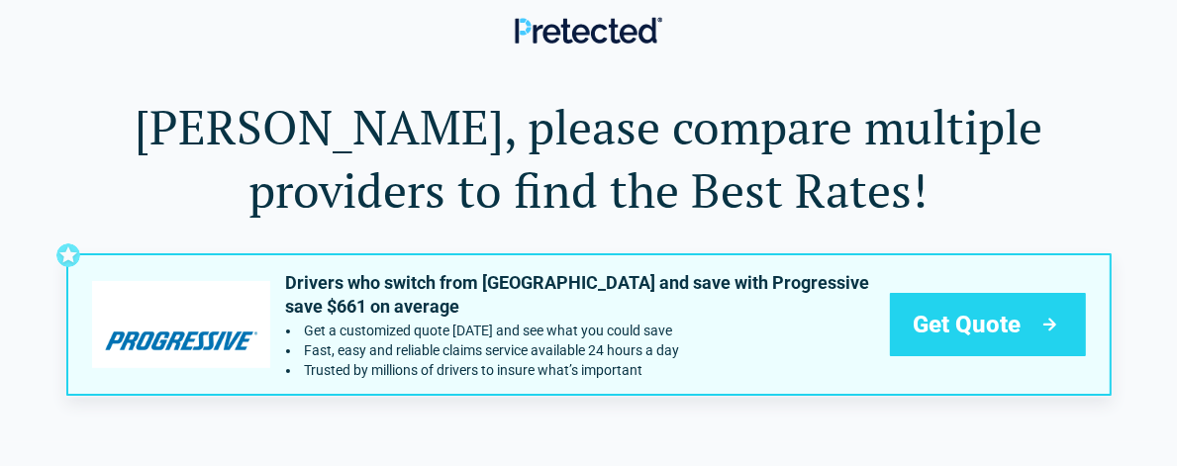
click at [1026, 326] on div "Get Quote" at bounding box center [988, 324] width 196 height 63
